Goal: Task Accomplishment & Management: Complete application form

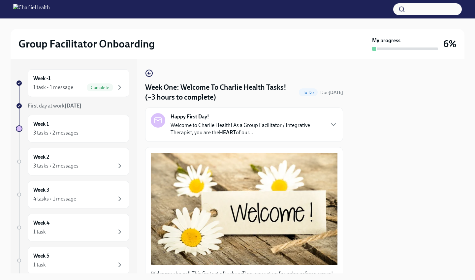
scroll to position [818, 0]
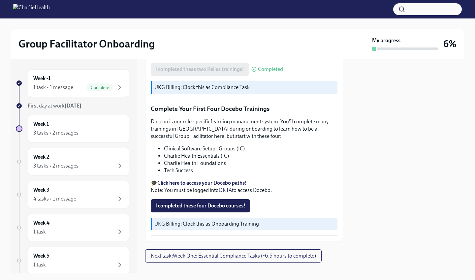
click at [18, 7] on img at bounding box center [31, 9] width 37 height 11
click at [50, 10] on img at bounding box center [31, 9] width 37 height 11
click at [232, 203] on span "I completed these four Docebo courses!" at bounding box center [200, 206] width 90 height 7
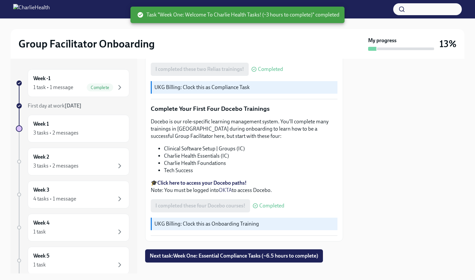
click at [251, 253] on span "Next task : Week One: Essential Compliance Tasks (~6.5 hours to complete)" at bounding box center [234, 256] width 169 height 7
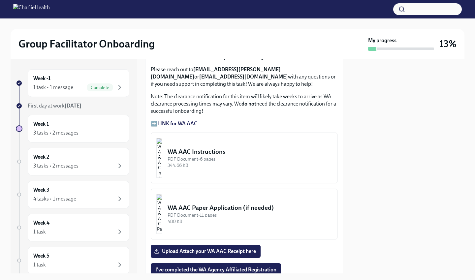
scroll to position [549, 0]
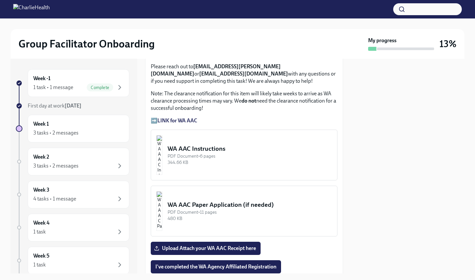
click at [184, 124] on strong "LINK for WA AAC" at bounding box center [177, 120] width 40 height 6
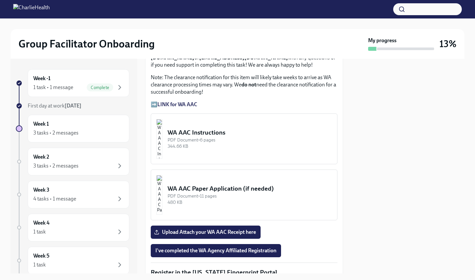
scroll to position [570, 0]
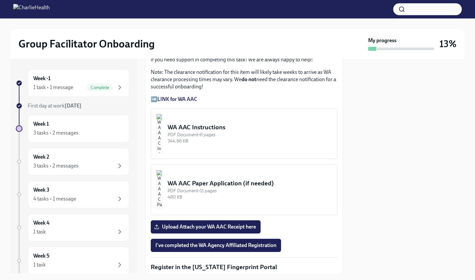
click at [162, 147] on img "button" at bounding box center [159, 134] width 6 height 40
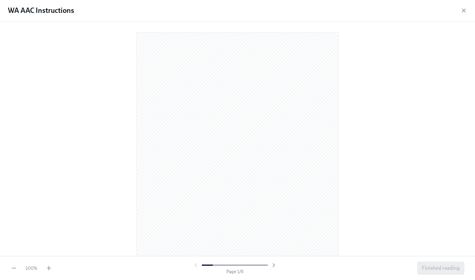
click at [273, 264] on icon "button" at bounding box center [274, 265] width 7 height 7
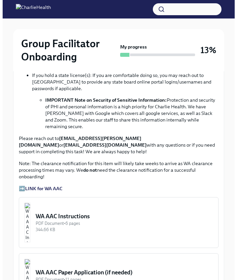
scroll to position [532, 0]
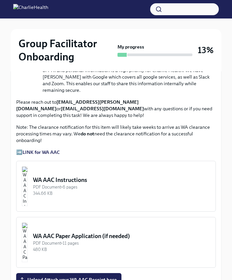
click at [60, 176] on div "WA AAC Instructions" at bounding box center [121, 180] width 177 height 8
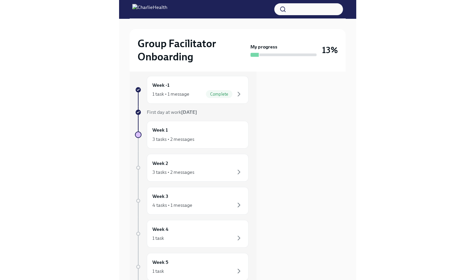
scroll to position [0, 0]
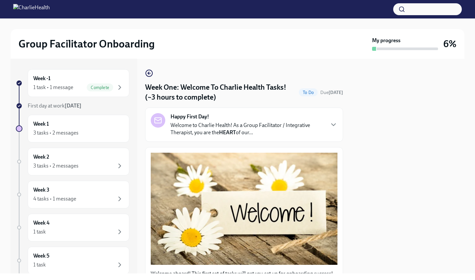
click at [401, 42] on div "My progress" at bounding box center [405, 44] width 66 height 14
click at [18, 12] on img at bounding box center [31, 9] width 37 height 11
click at [50, 9] on img at bounding box center [31, 9] width 37 height 11
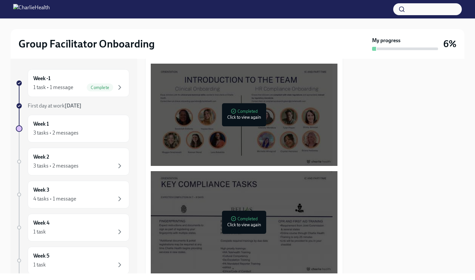
scroll to position [0, 0]
click at [64, 82] on div "Week -1 1 task • 1 message Complete" at bounding box center [78, 83] width 90 height 16
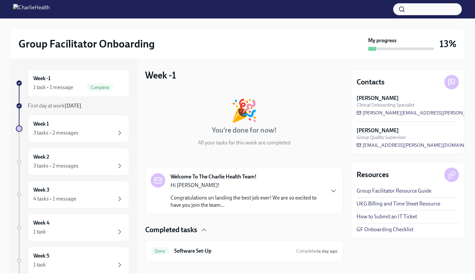
click at [87, 167] on div "3 tasks • 2 messages" at bounding box center [78, 166] width 90 height 8
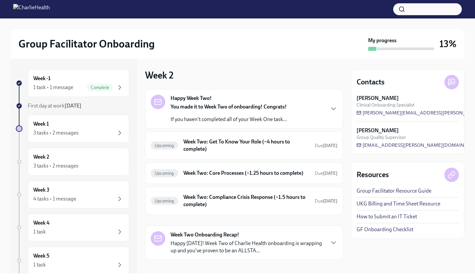
click at [84, 131] on div "3 tasks • 2 messages" at bounding box center [78, 133] width 90 height 8
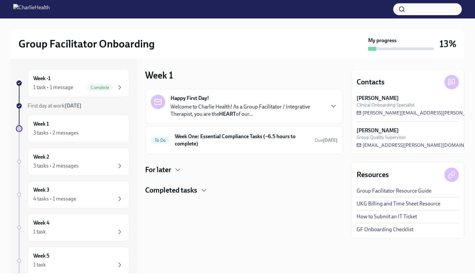
click at [192, 141] on h6 "Week One: Essential Compliance Tasks (~6.5 hours to complete)" at bounding box center [242, 140] width 135 height 15
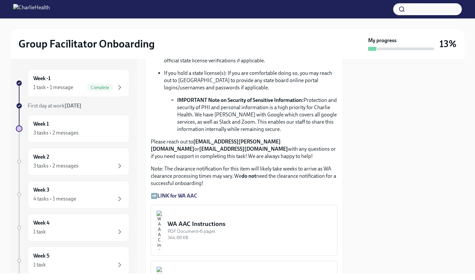
scroll to position [474, 0]
click at [166, 199] on strong "LINK for WA AAC" at bounding box center [177, 195] width 40 height 6
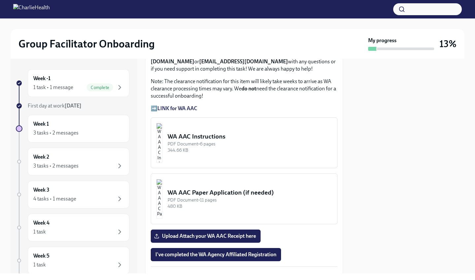
scroll to position [543, 0]
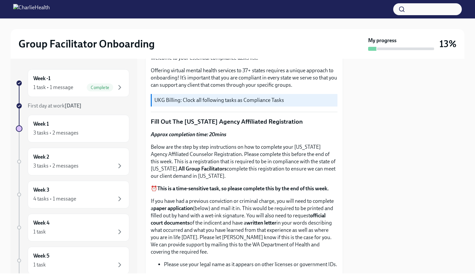
scroll to position [200, 0]
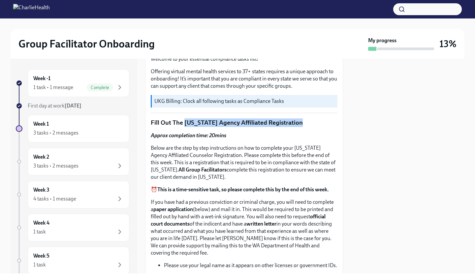
drag, startPoint x: 184, startPoint y: 119, endPoint x: 299, endPoint y: 119, distance: 115.1
click at [299, 119] on p "Fill Out The [US_STATE] Agency Affiliated Registration" at bounding box center [244, 122] width 187 height 9
copy p "Washington Agency Affiliated Registration"
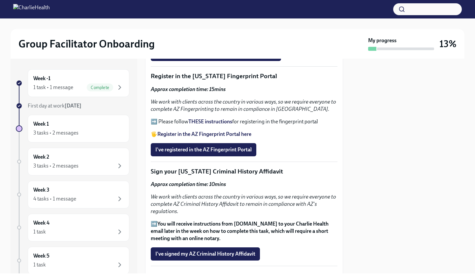
scroll to position [762, 0]
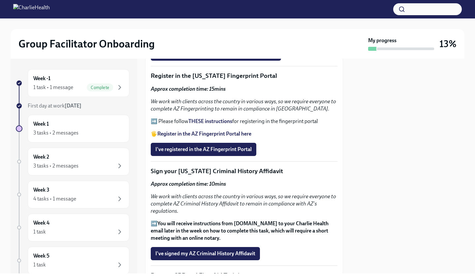
click at [204, 137] on strong "Register in the AZ Fingerprint Portal here" at bounding box center [204, 134] width 94 height 6
click at [216, 124] on strong "THESE instructions" at bounding box center [210, 121] width 44 height 6
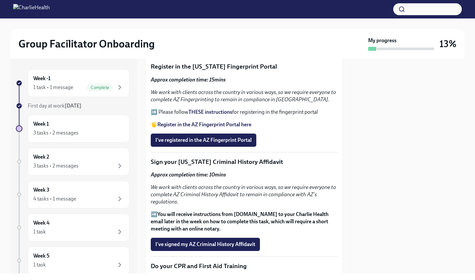
scroll to position [796, 0]
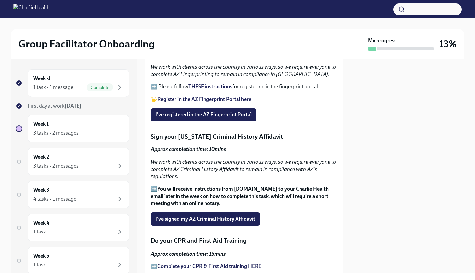
click at [190, 118] on span "I've registered in the AZ Fingerprint Portal" at bounding box center [203, 115] width 96 height 7
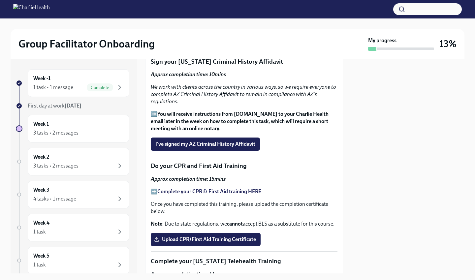
scroll to position [871, 0]
click at [238, 147] on span "I've signed my AZ Criminal History Affidavit" at bounding box center [205, 144] width 100 height 7
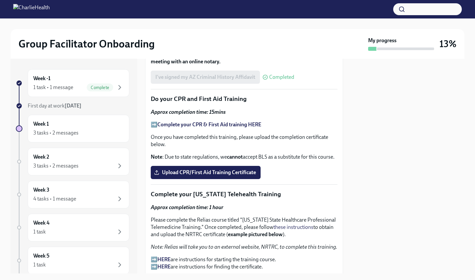
scroll to position [965, 0]
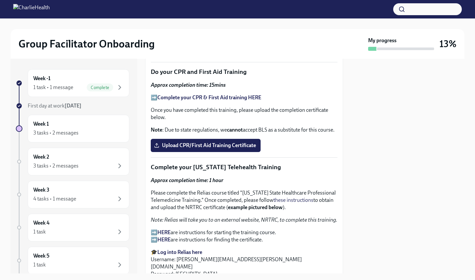
click at [219, 101] on strong "Complete your CPR & First Aid training HERE" at bounding box center [209, 97] width 104 height 6
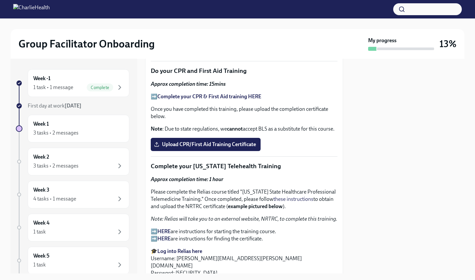
scroll to position [967, 0]
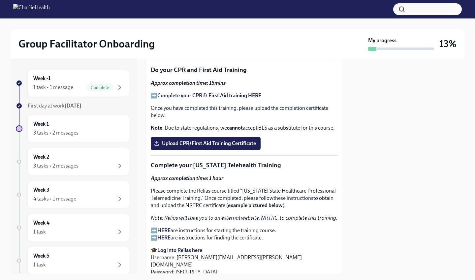
click at [252, 147] on span "Upload CPR/First Aid Training Certificate" at bounding box center [205, 143] width 101 height 7
click at [0, 0] on input "Upload CPR/First Aid Training Certificate" at bounding box center [0, 0] width 0 height 0
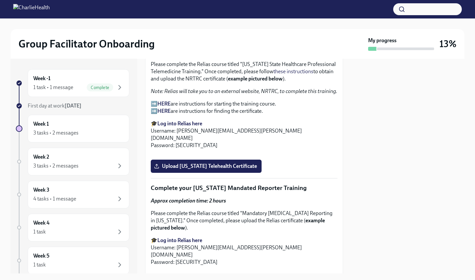
scroll to position [1063, 0]
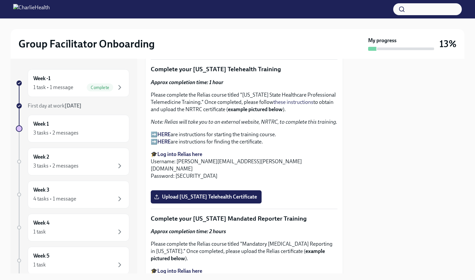
click at [99, 83] on div "Complete" at bounding box center [100, 87] width 26 height 8
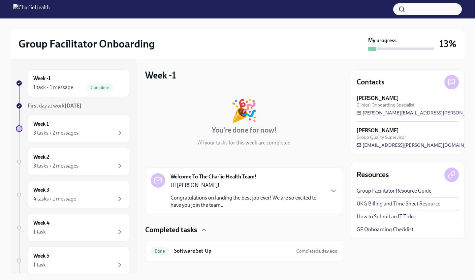
scroll to position [10, 0]
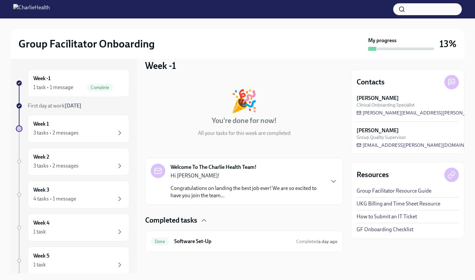
click at [258, 245] on div "Done Software Set-Up Completed a day ago" at bounding box center [244, 241] width 187 height 11
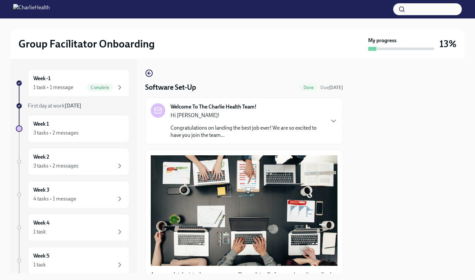
scroll to position [164, 0]
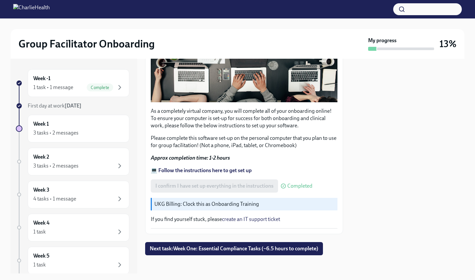
click at [85, 121] on div "Week 1 3 tasks • 2 messages" at bounding box center [78, 128] width 90 height 16
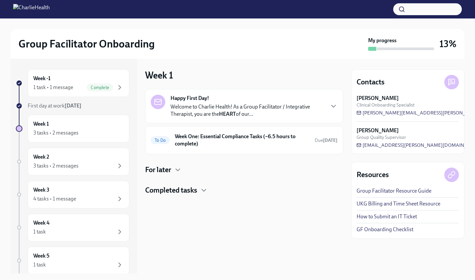
click at [230, 107] on p "Welcome to Charlie Health! As a Group Facilitator / Integrative Therapist, you …" at bounding box center [248, 110] width 154 height 15
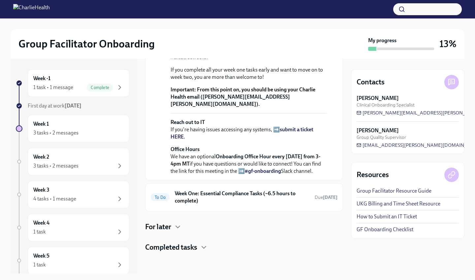
scroll to position [243, 0]
click at [192, 250] on h4 "Completed tasks" at bounding box center [171, 247] width 52 height 10
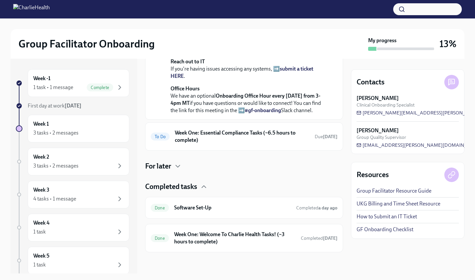
scroll to position [304, 0]
click at [227, 239] on h6 "Week One: Welcome To Charlie Health Tasks! (~3 hours to complete)" at bounding box center [234, 238] width 121 height 15
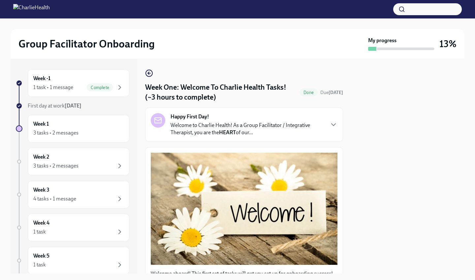
click at [148, 74] on icon "button" at bounding box center [148, 73] width 1 height 3
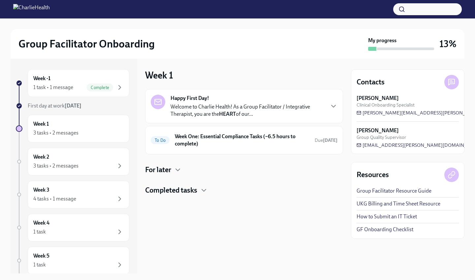
click at [295, 142] on h6 "Week One: Essential Compliance Tasks (~6.5 hours to complete)" at bounding box center [242, 140] width 135 height 15
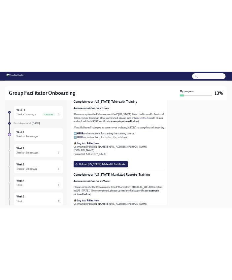
scroll to position [1072, 0]
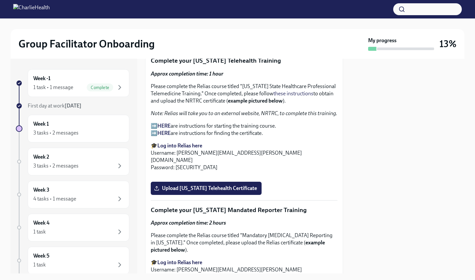
click at [177, 149] on strong "Log into Relias here" at bounding box center [179, 146] width 45 height 6
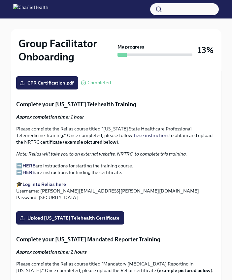
scroll to position [1016, 0]
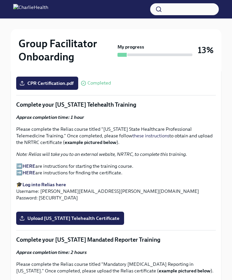
click at [33, 163] on strong "HERE" at bounding box center [28, 166] width 13 height 6
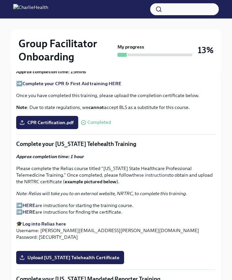
scroll to position [976, 0]
